Goal: Task Accomplishment & Management: Use online tool/utility

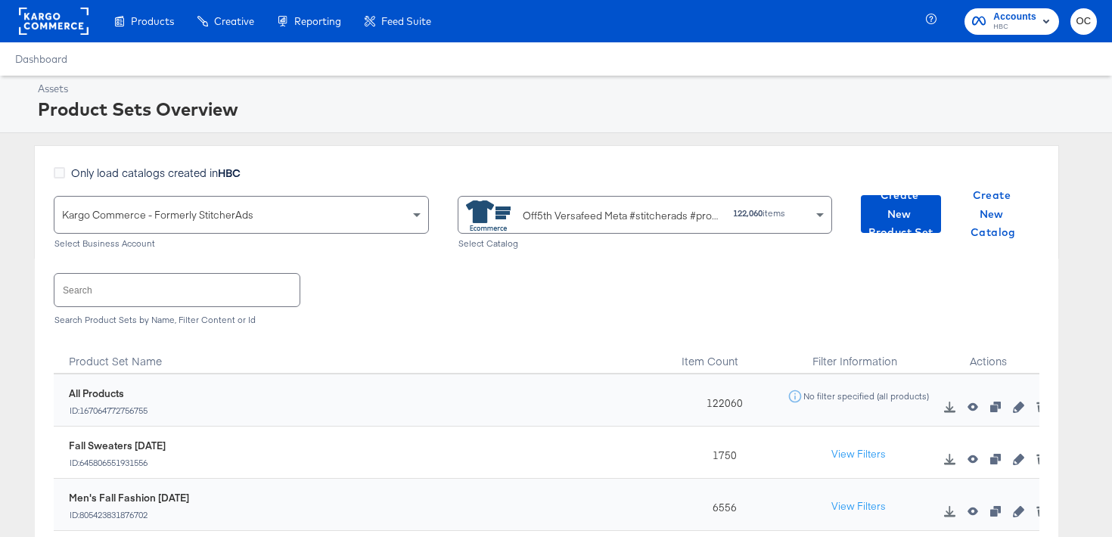
click at [189, 303] on input "text" at bounding box center [176, 290] width 245 height 33
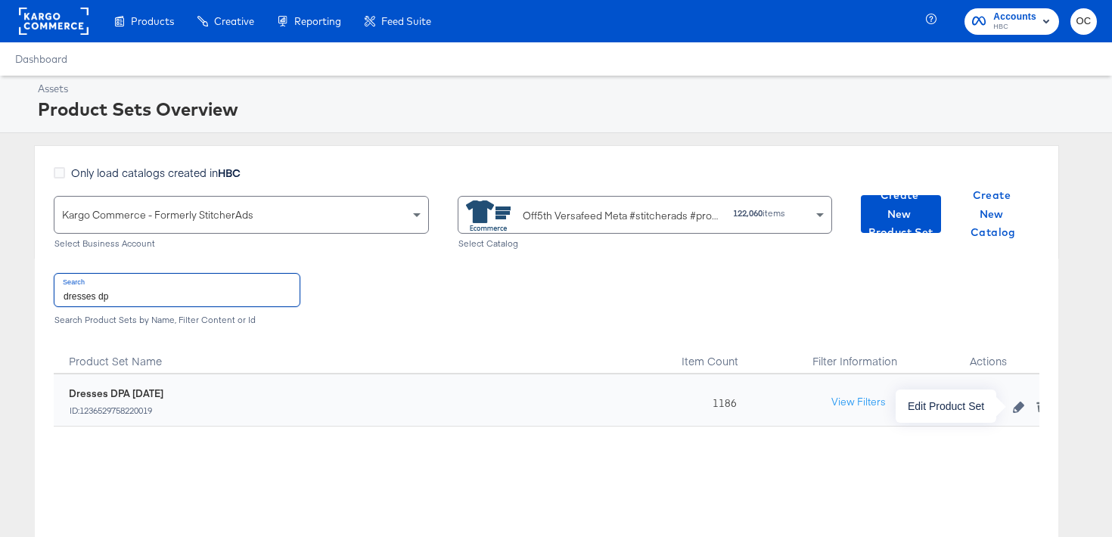
type input "dresses dp"
click at [1018, 403] on icon "button" at bounding box center [1018, 407] width 11 height 11
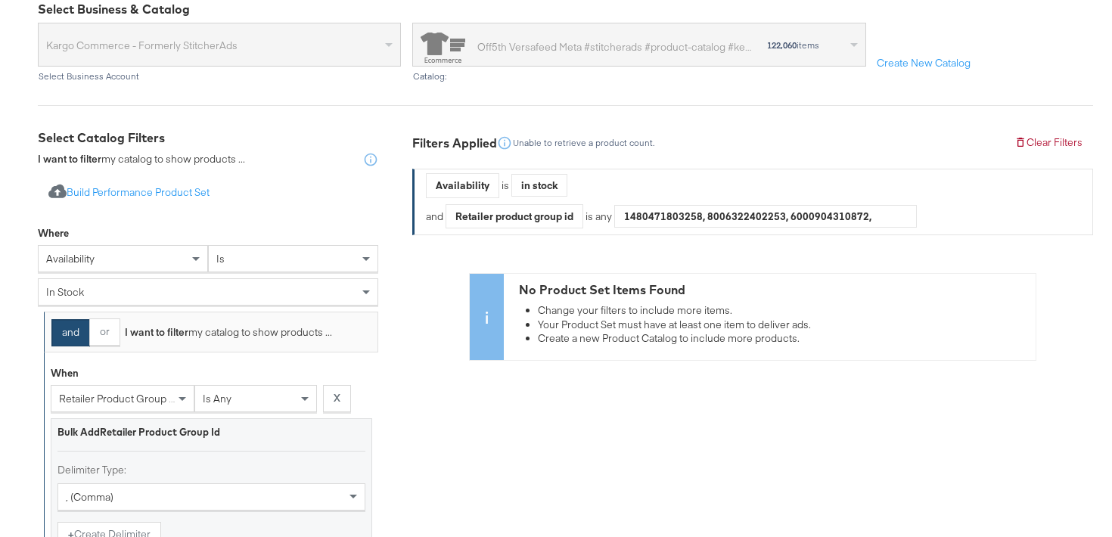
scroll to position [361, 0]
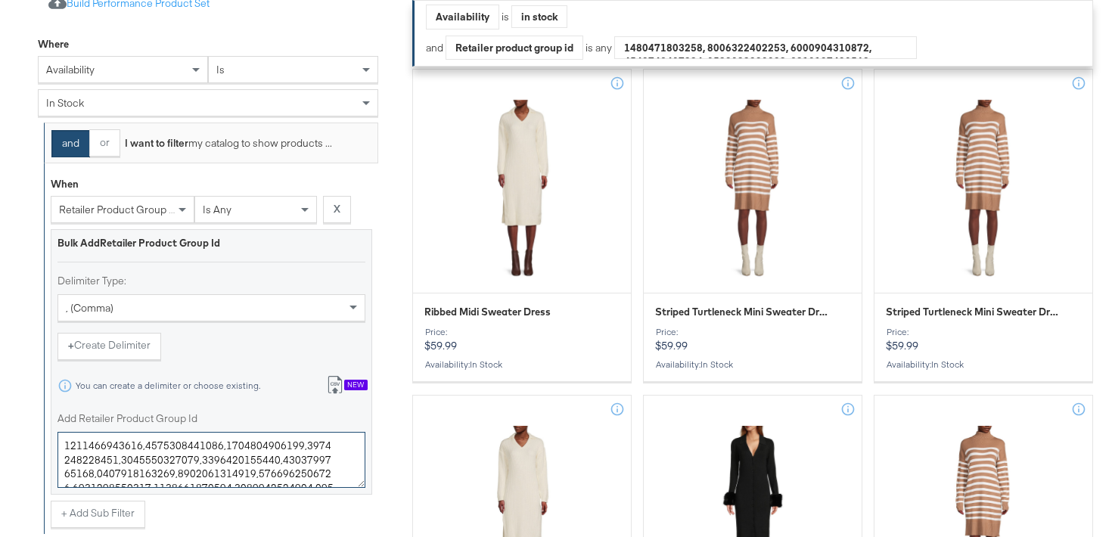
click at [153, 469] on textarea "Add Retailer Product Group Id" at bounding box center [211, 460] width 308 height 56
paste textarea "1944122,0400021944113,0400021355300,0400020295996,0400022159808,0400021994370,0…"
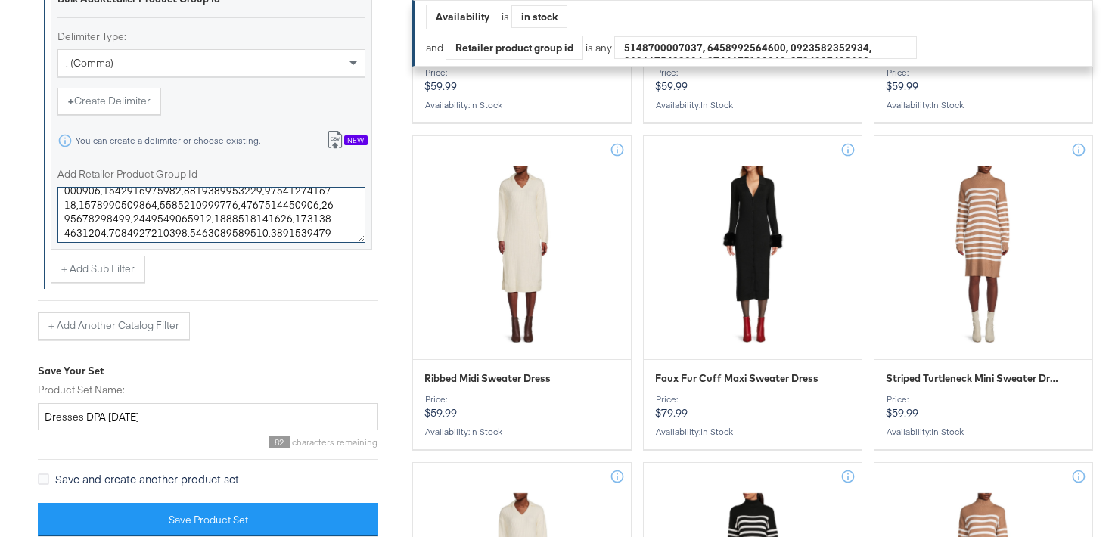
scroll to position [611, 0]
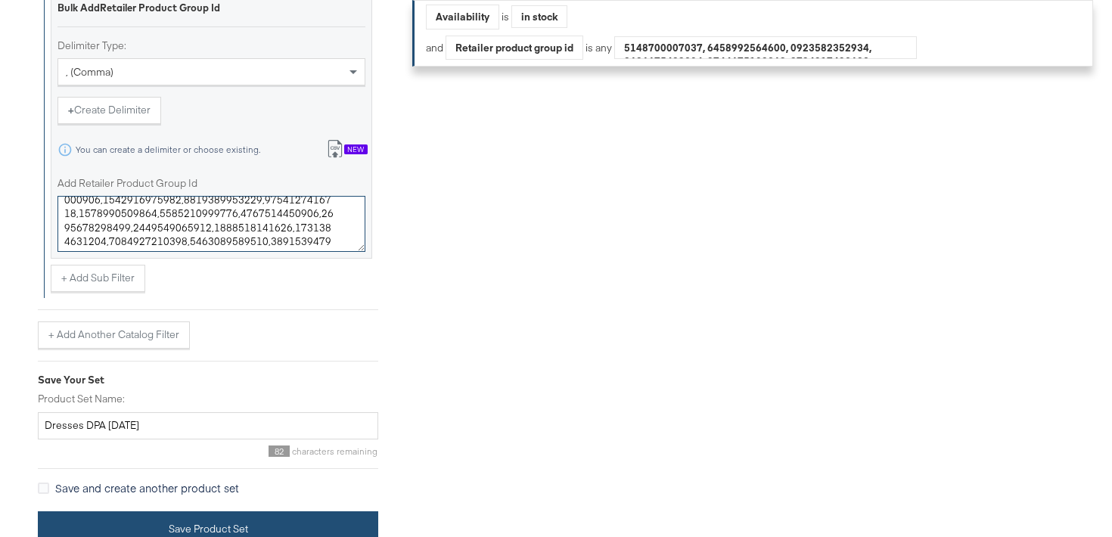
type textarea "0400021944122,0400021944113,0400021355300,0400020295996,0400022159808,040002199…"
click at [234, 517] on button "Save Product Set" at bounding box center [208, 528] width 340 height 34
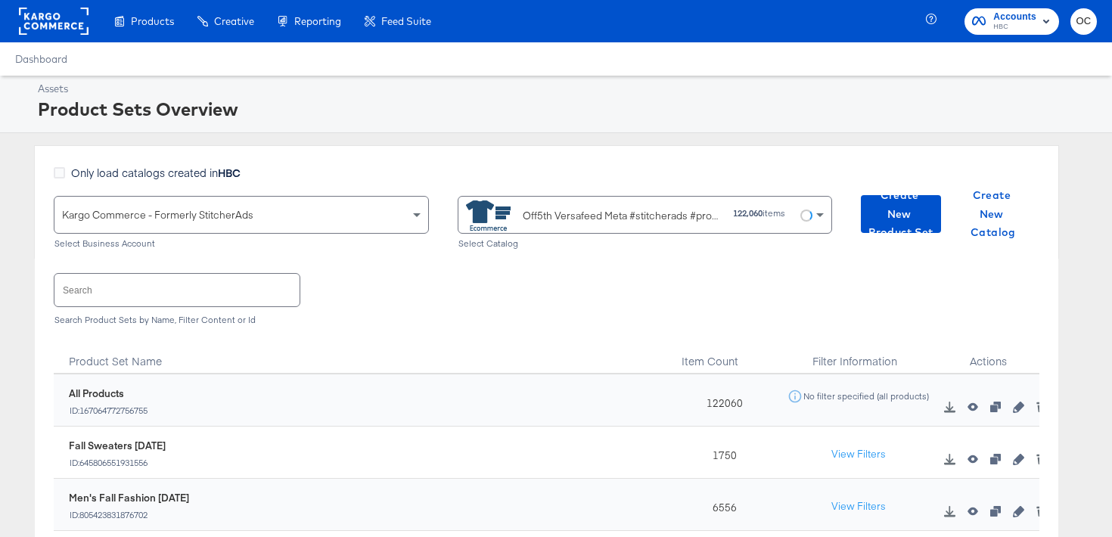
click at [146, 299] on input "text" at bounding box center [176, 290] width 245 height 33
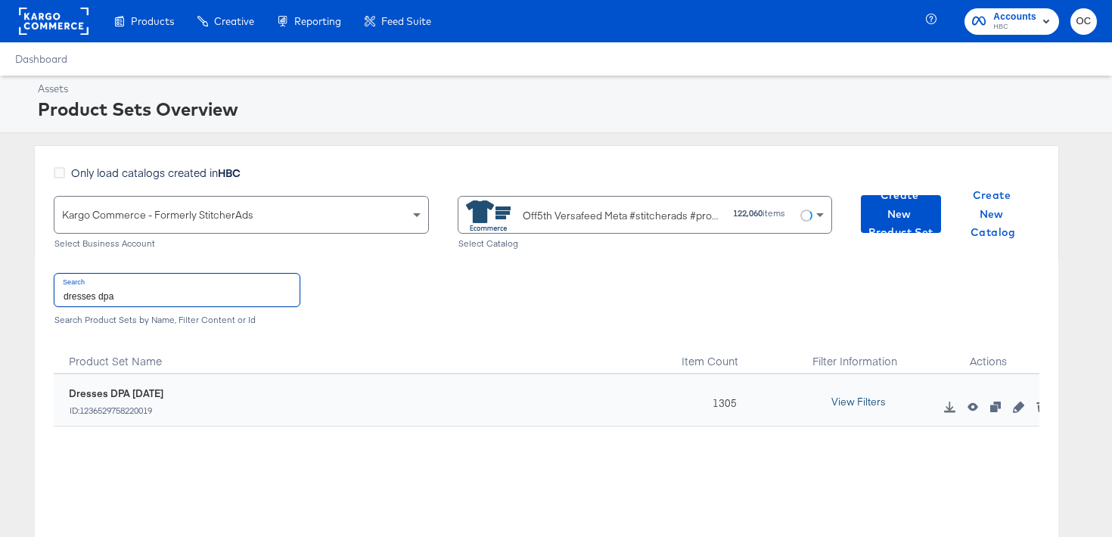
type input "dresses dpa"
click at [882, 406] on button "View Filters" at bounding box center [859, 402] width 76 height 27
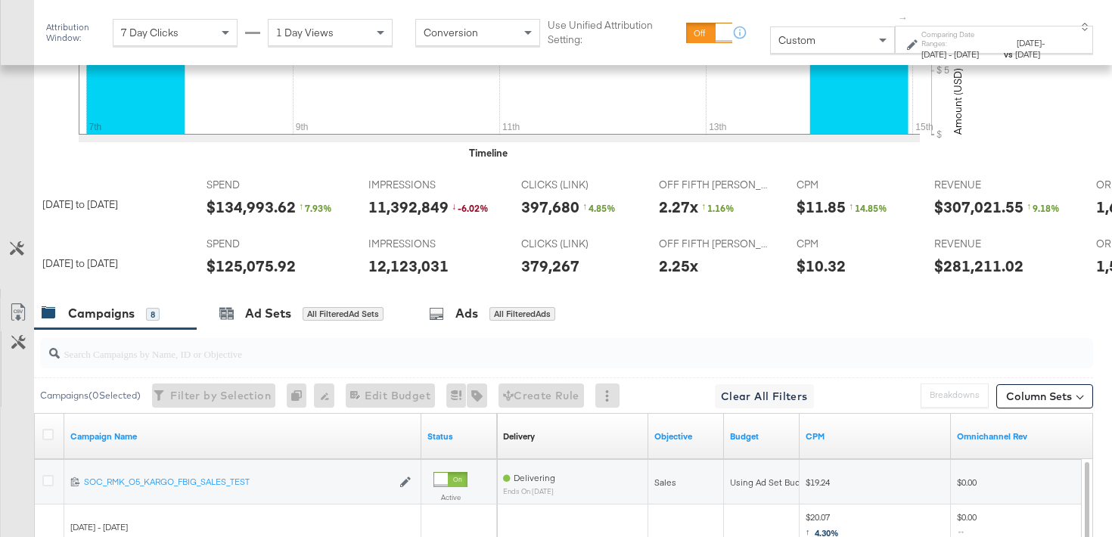
scroll to position [0, 40]
